Goal: Transaction & Acquisition: Purchase product/service

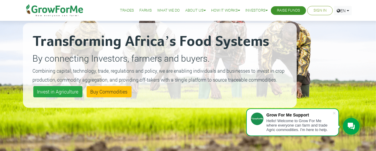
scroll to position [12, 0]
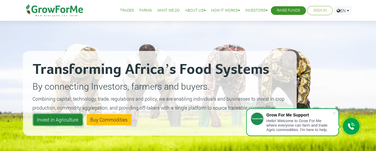
click at [59, 123] on link "Invest in Agriculture" at bounding box center [57, 119] width 49 height 11
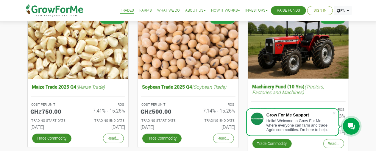
scroll to position [226, 0]
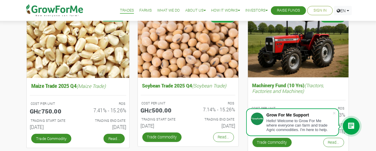
click at [112, 137] on link "Read..." at bounding box center [113, 139] width 21 height 10
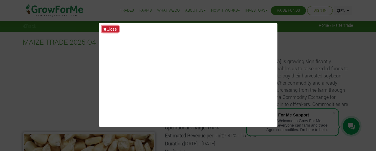
click at [108, 29] on button "Close" at bounding box center [110, 29] width 17 height 7
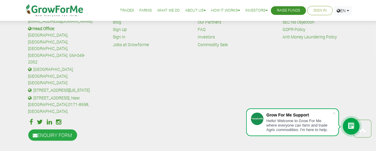
scroll to position [392, 0]
